Goal: Information Seeking & Learning: Check status

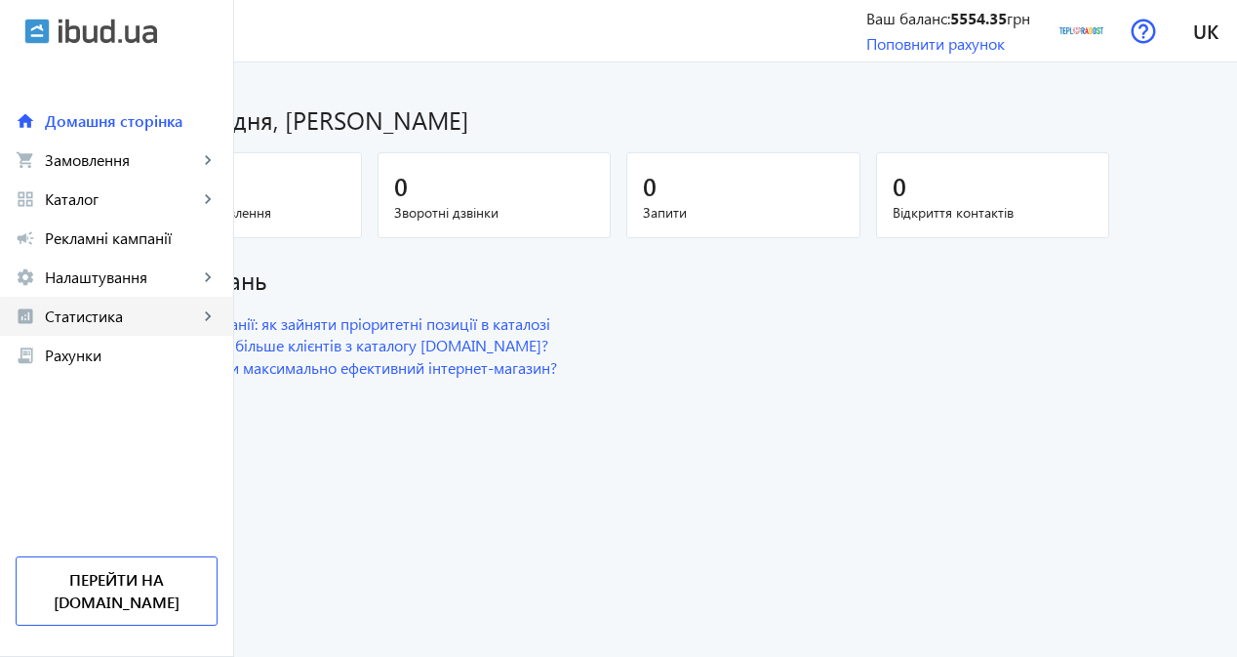
drag, startPoint x: 139, startPoint y: 327, endPoint x: 140, endPoint y: 340, distance: 13.8
click at [139, 327] on link "analytics Статистика keyboard_arrow_right" at bounding box center [116, 316] width 233 height 39
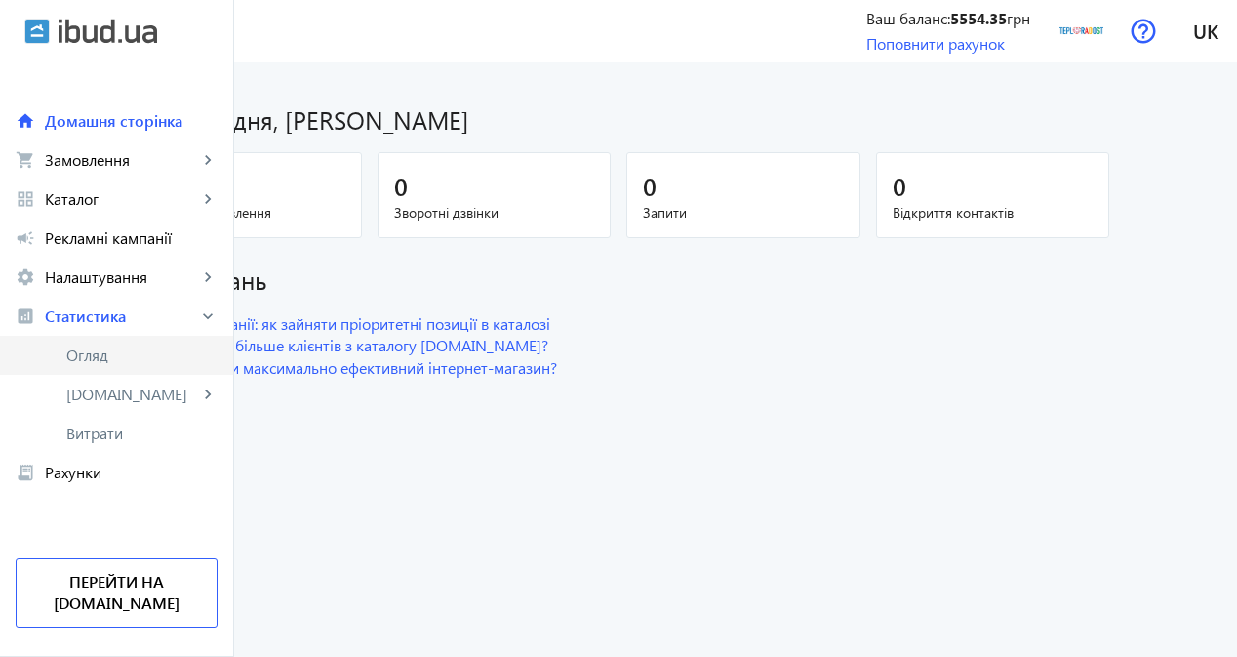
click at [145, 371] on link "Огляд" at bounding box center [116, 355] width 233 height 39
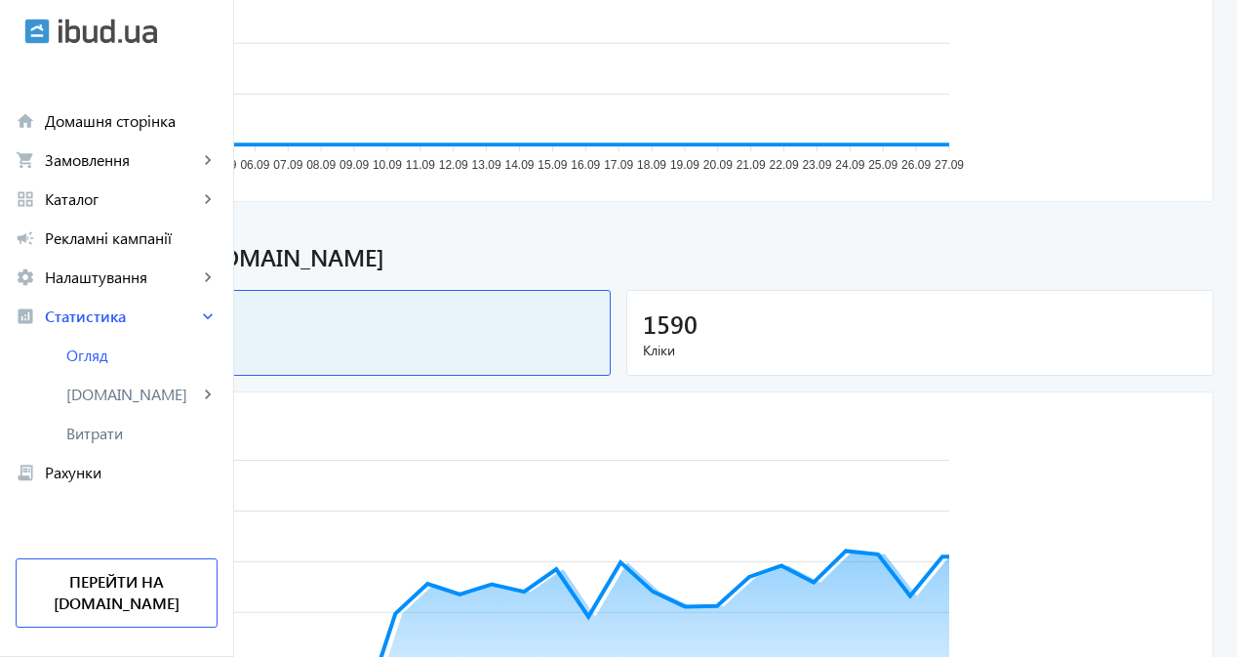
scroll to position [488, 0]
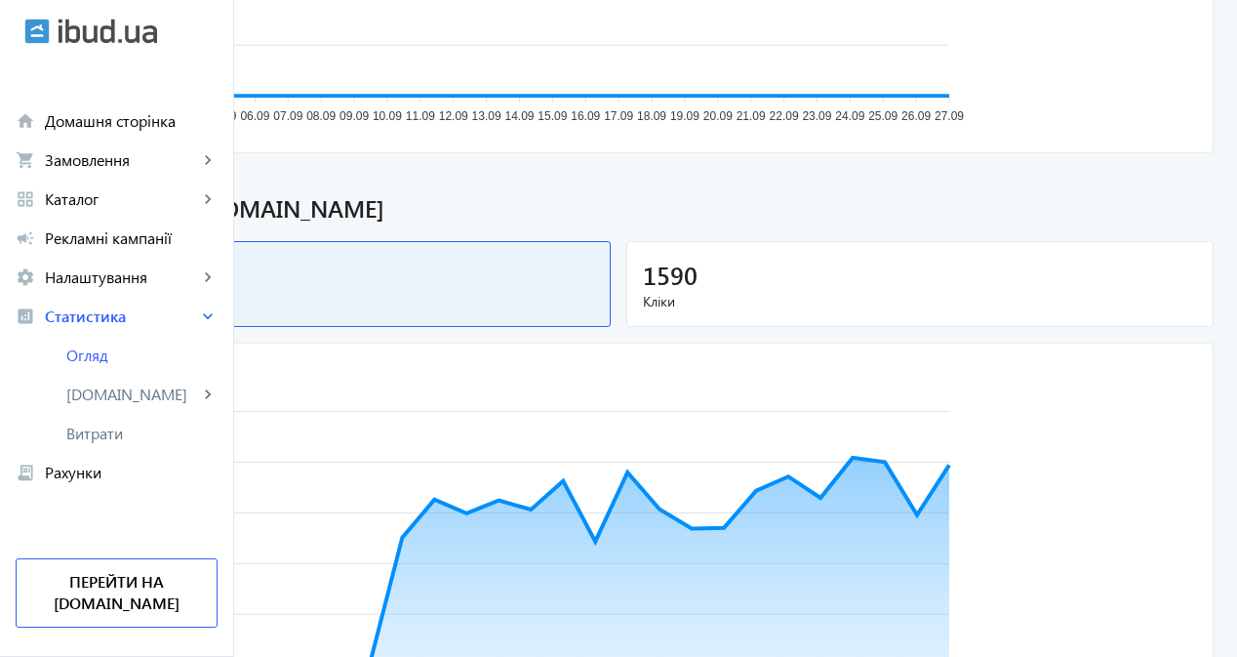
click at [820, 276] on div "1590" at bounding box center [920, 275] width 554 height 34
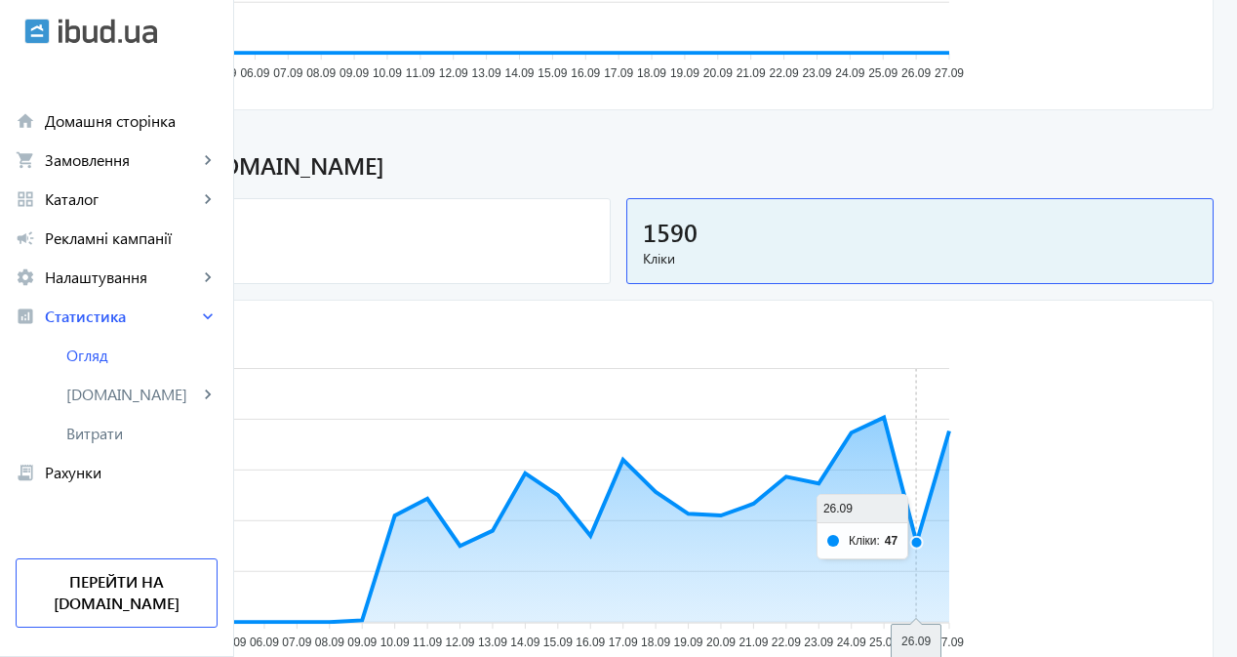
scroll to position [491, 0]
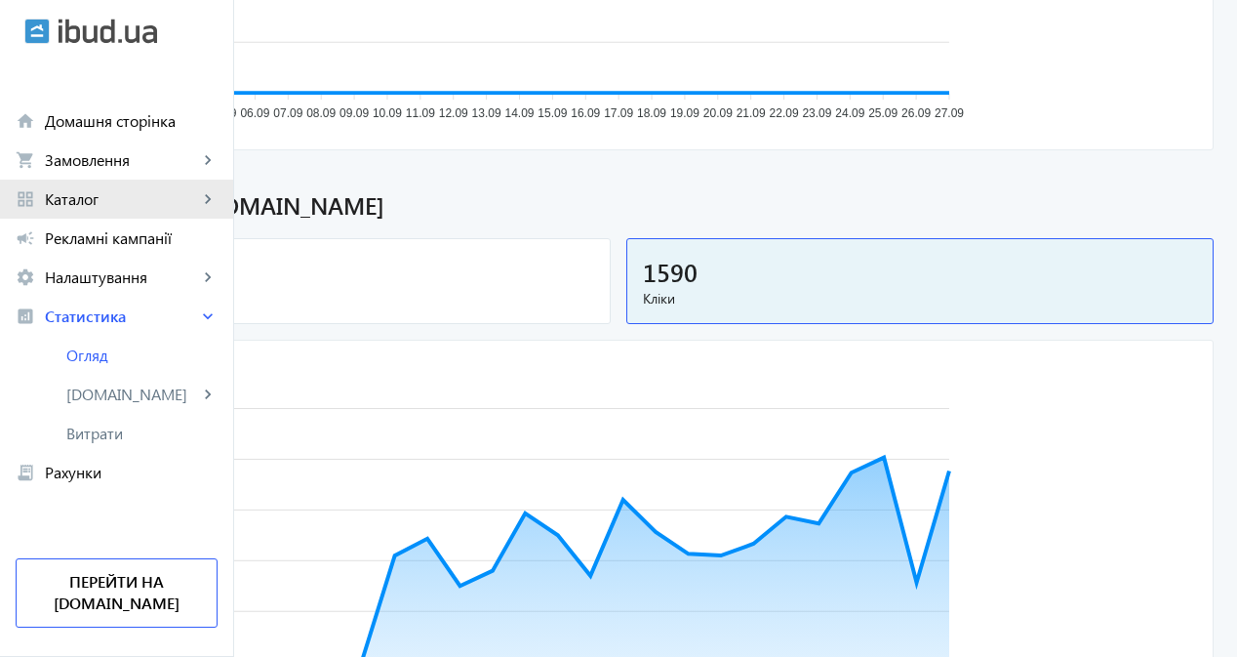
click at [128, 214] on link "grid_view Каталог keyboard_arrow_right" at bounding box center [116, 199] width 233 height 39
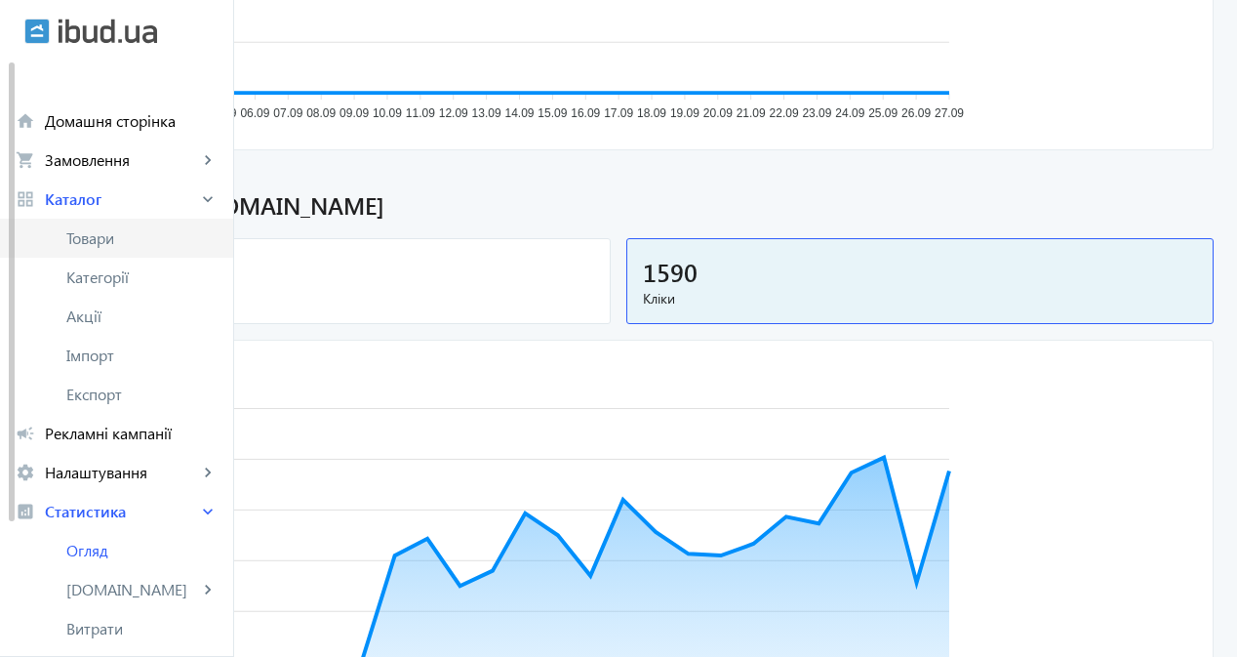
click at [162, 255] on link "Товари" at bounding box center [116, 238] width 233 height 39
